Goal: Information Seeking & Learning: Learn about a topic

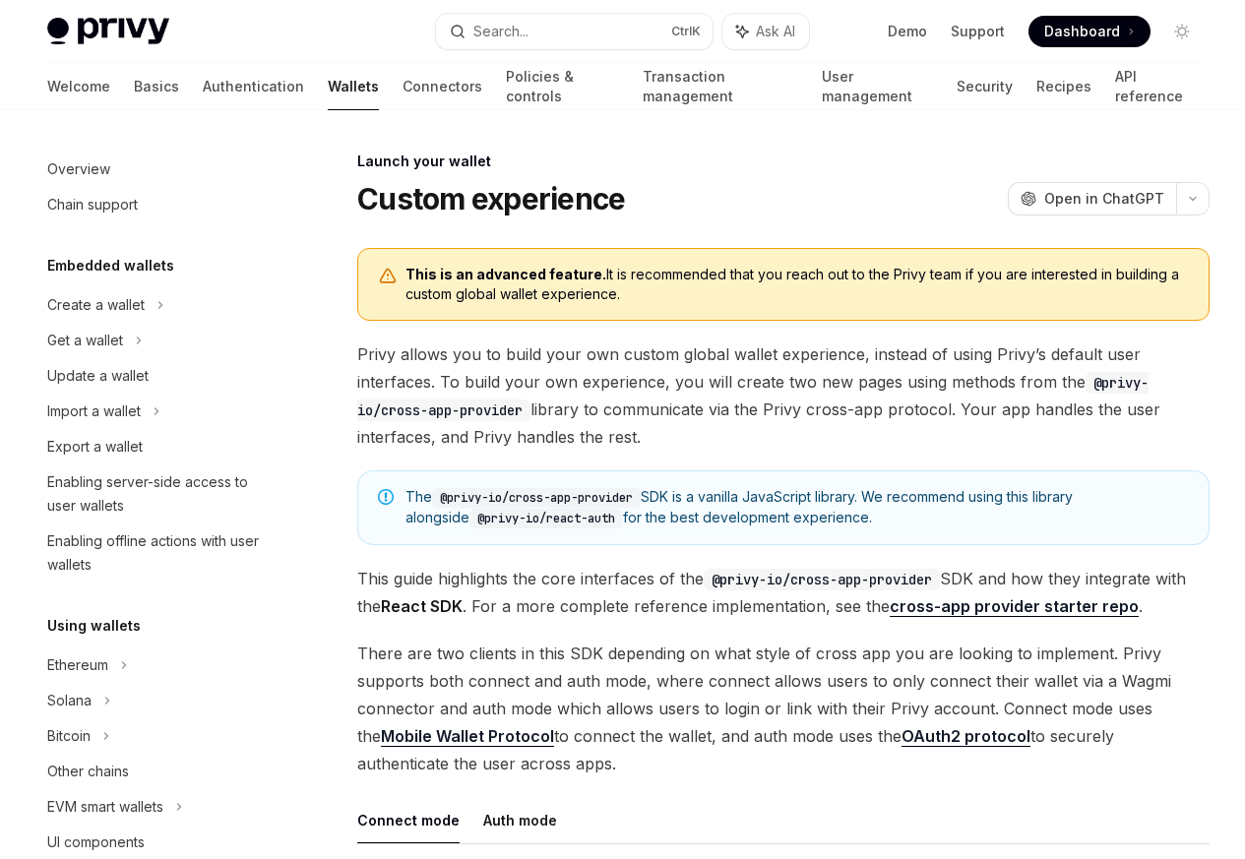
scroll to position [902, 0]
